Goal: Task Accomplishment & Management: Manage account settings

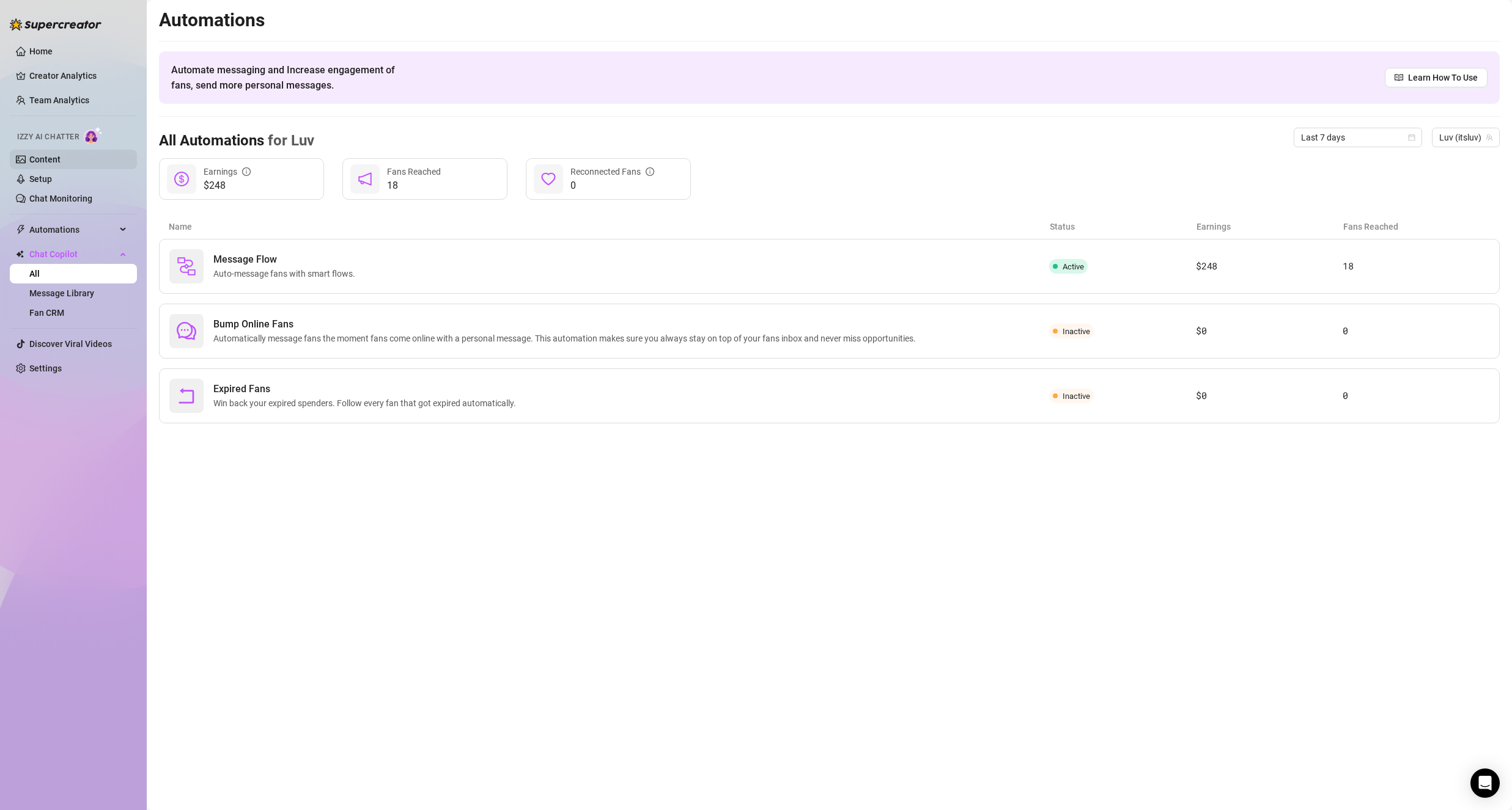
click at [52, 159] on link "Content" at bounding box center [45, 159] width 31 height 10
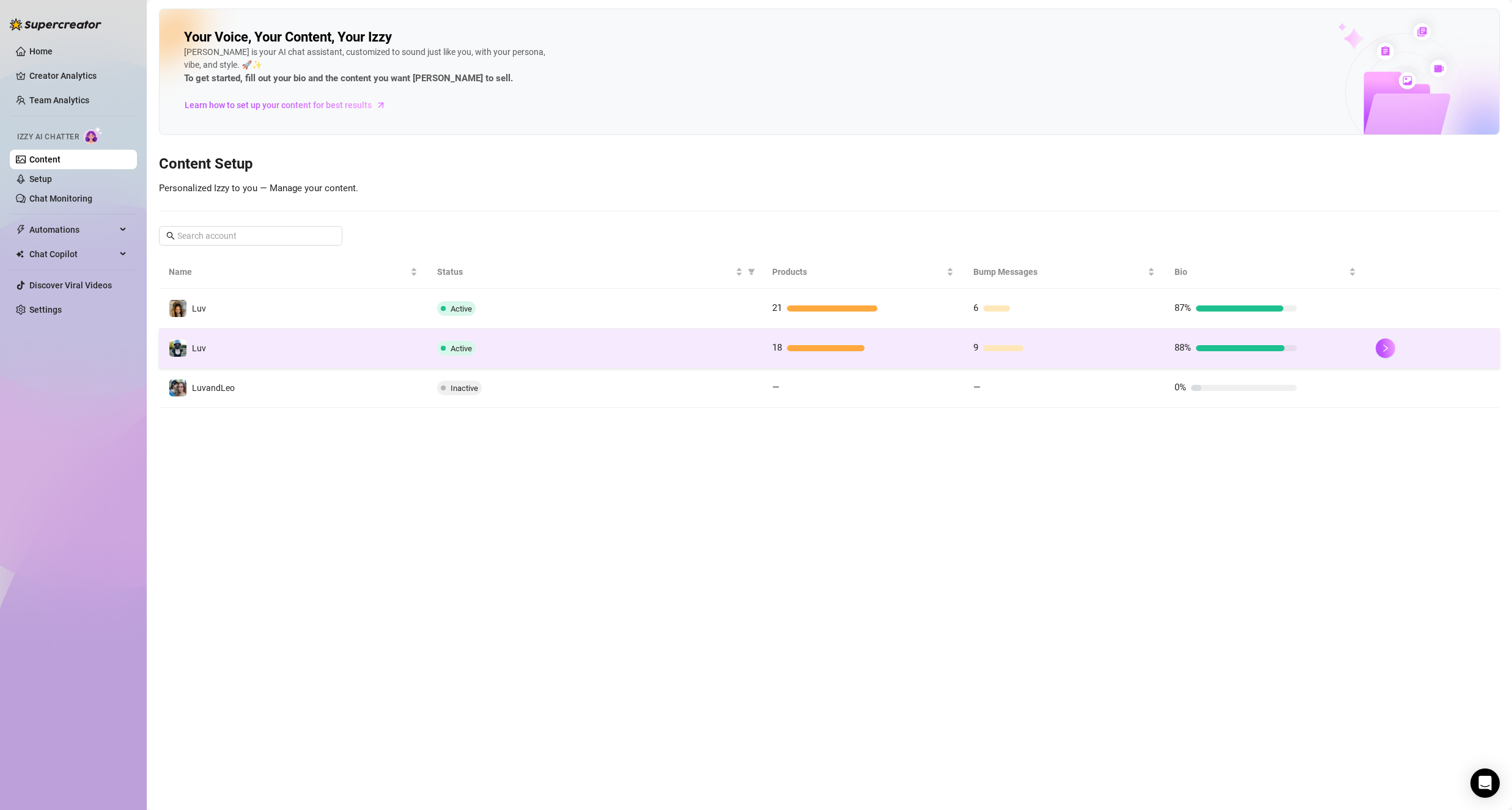
click at [286, 339] on td "Luv" at bounding box center [293, 348] width 269 height 40
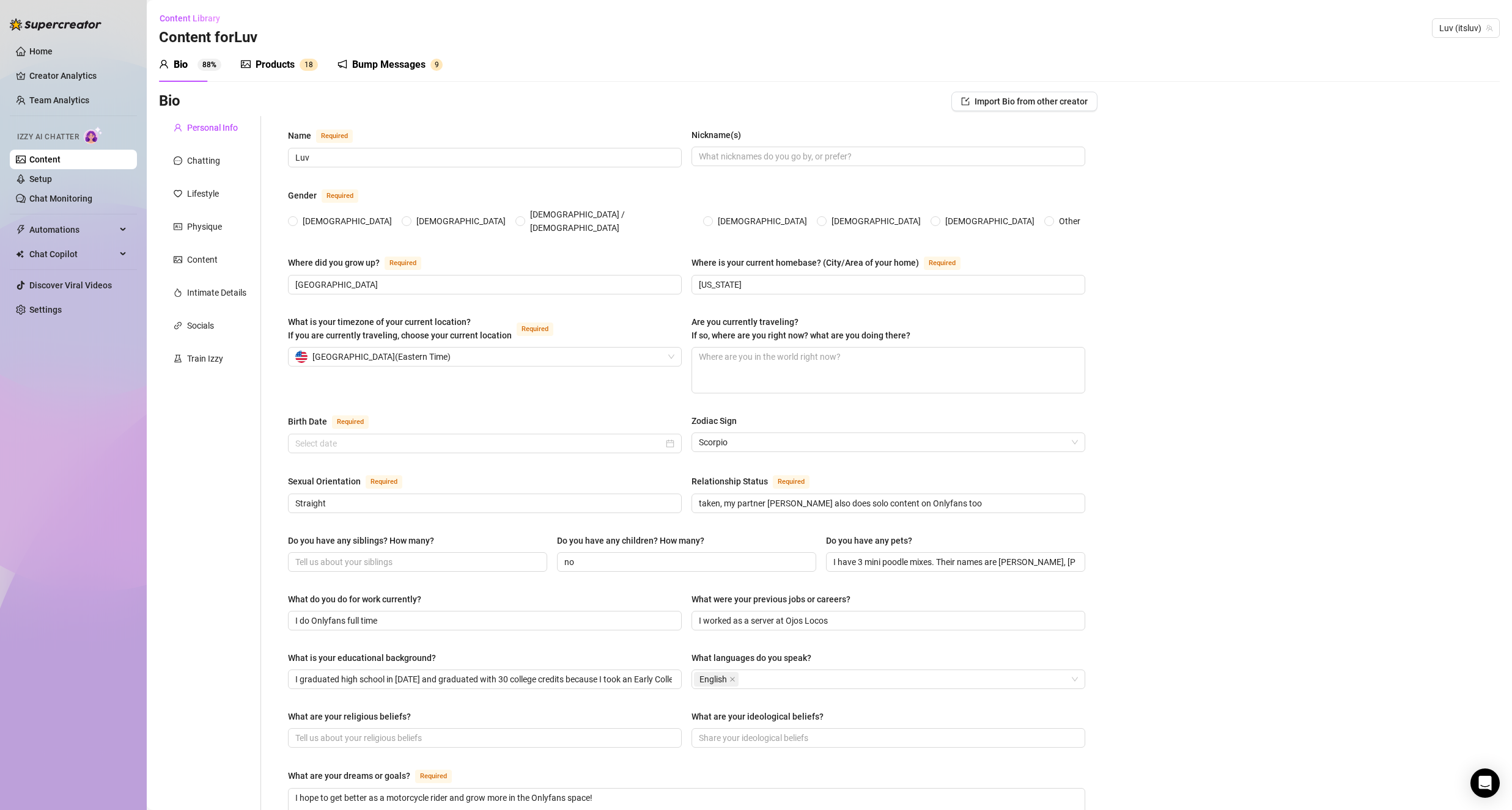
radio input "true"
type input "[DATE]"
click at [60, 160] on link "Content" at bounding box center [45, 159] width 31 height 10
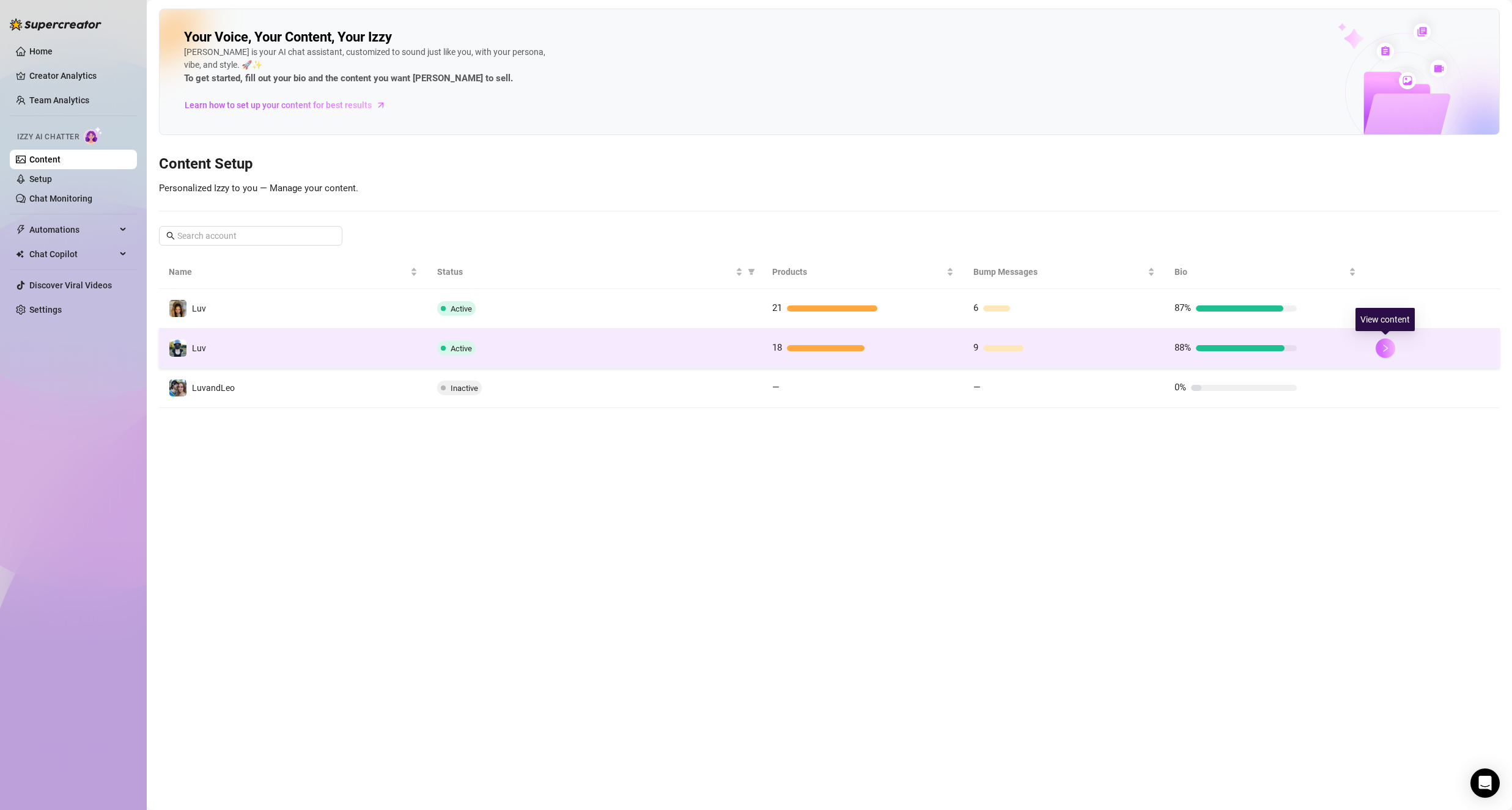
click at [1381, 354] on button "button" at bounding box center [1385, 348] width 19 height 19
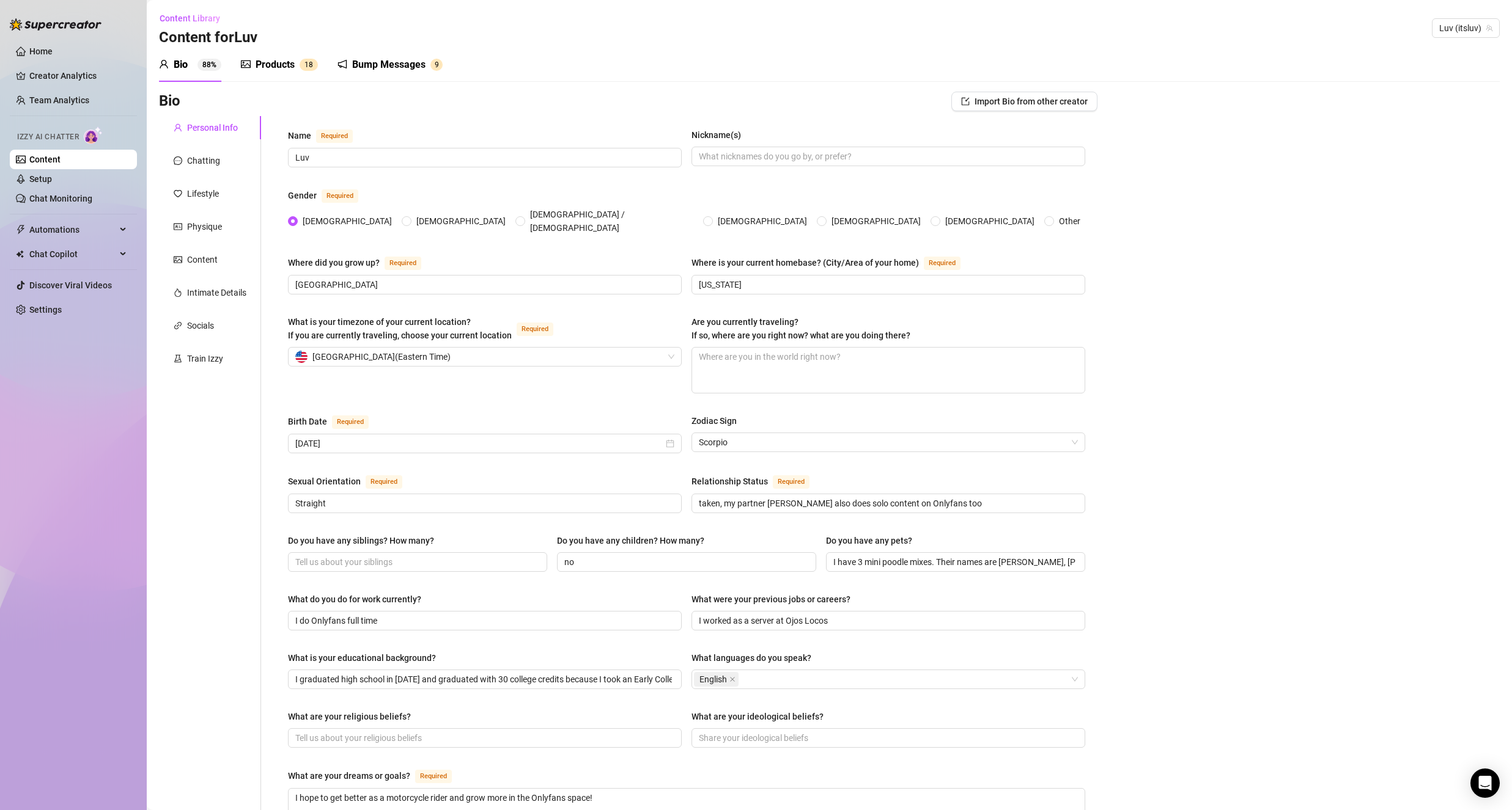
click at [29, 164] on link "Content" at bounding box center [45, 159] width 31 height 10
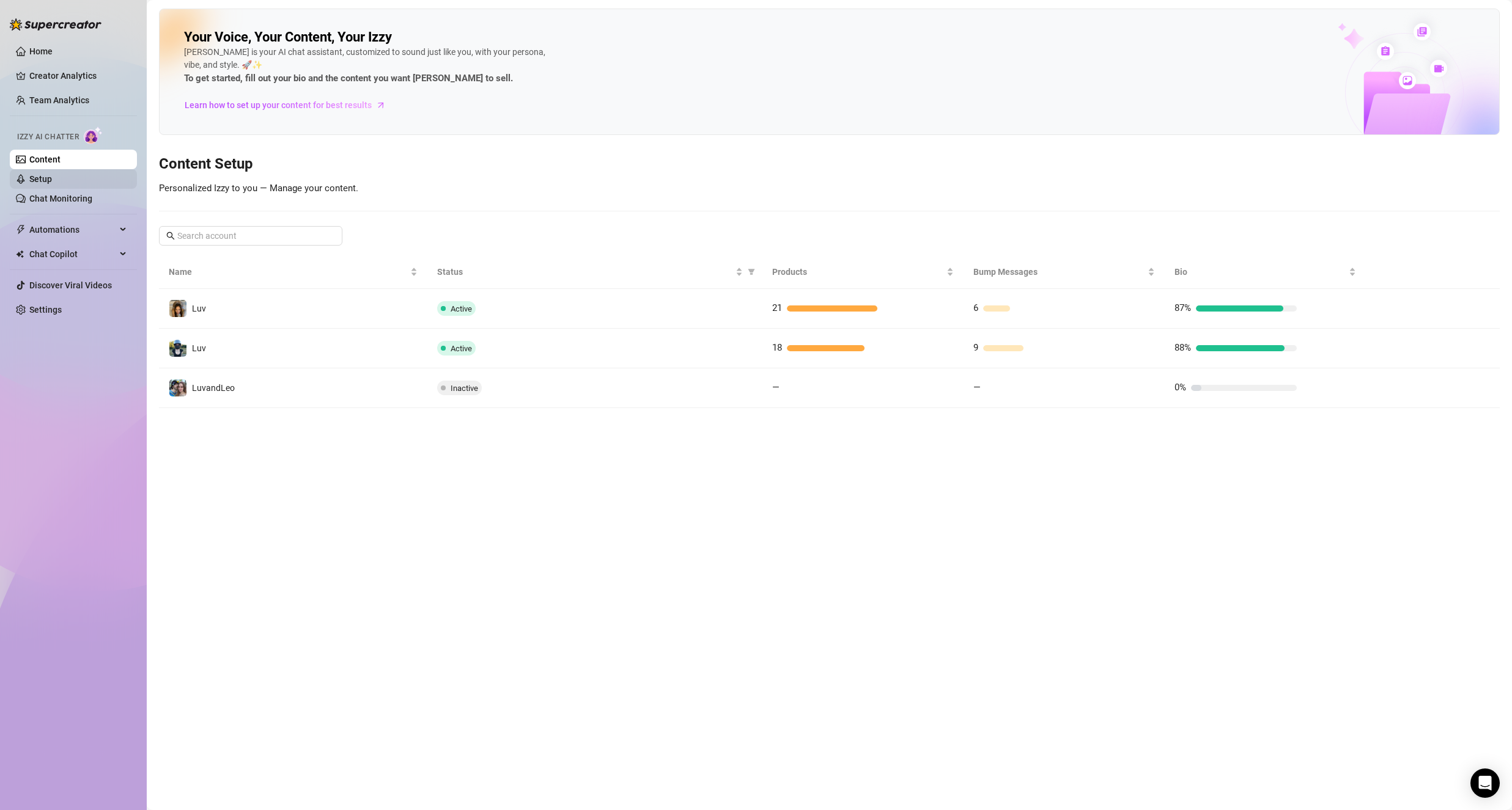
click at [33, 175] on link "Setup" at bounding box center [40, 178] width 22 height 10
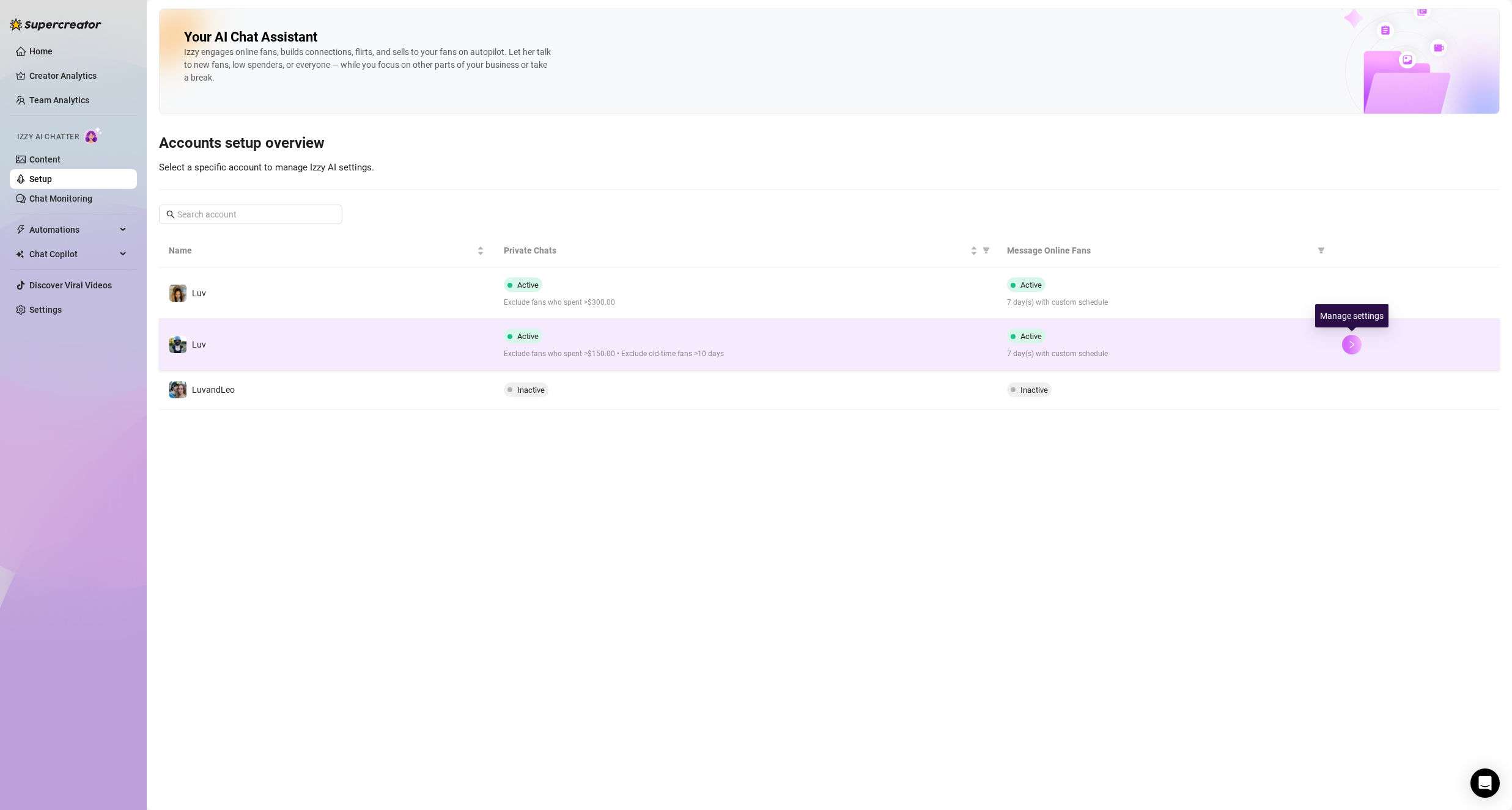
click at [1358, 347] on button "button" at bounding box center [1352, 345] width 19 height 19
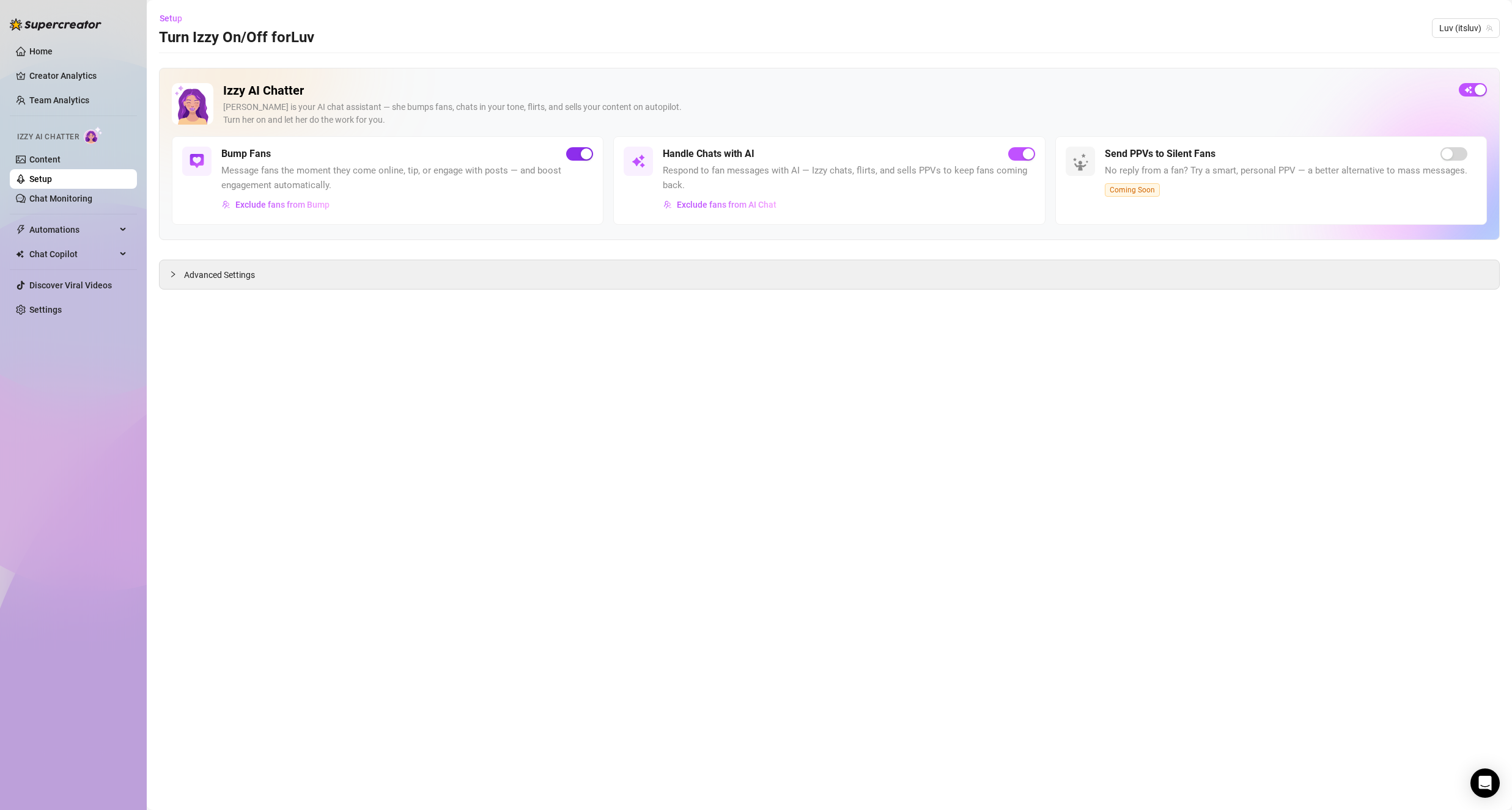
click at [581, 155] on div "button" at bounding box center [586, 154] width 11 height 11
